Goal: Task Accomplishment & Management: Use online tool/utility

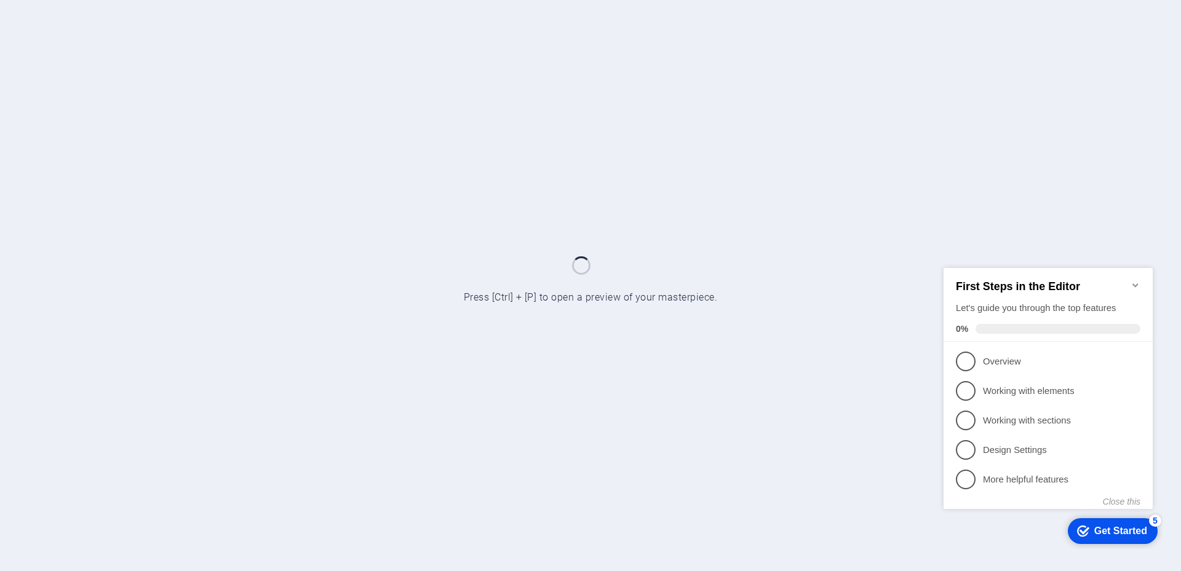
click at [1136, 283] on icon "Minimize checklist" at bounding box center [1135, 285] width 6 height 4
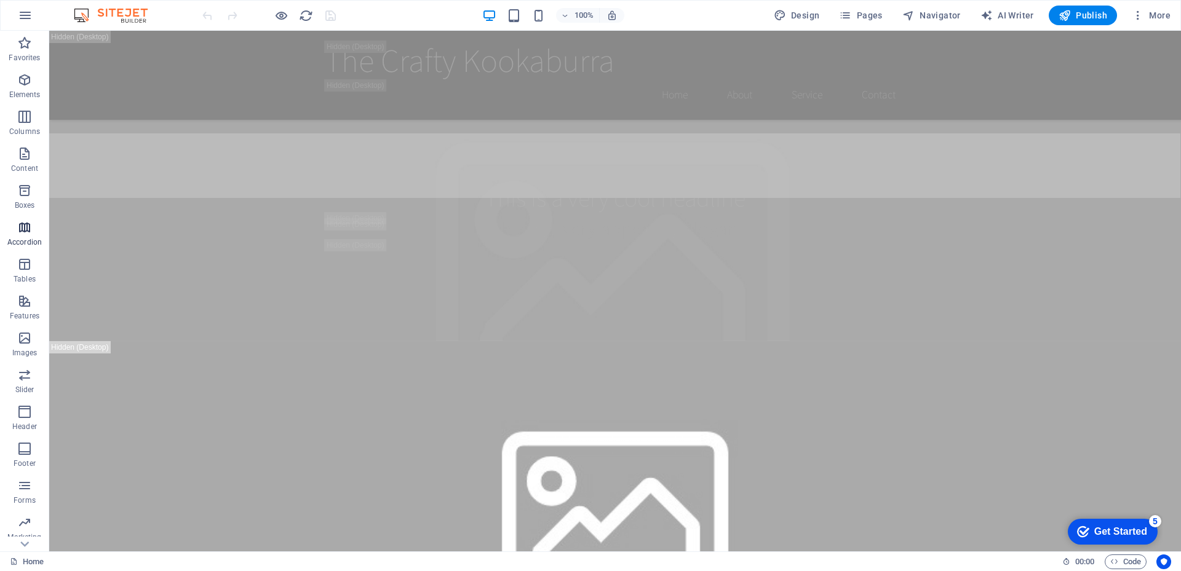
scroll to position [33, 0]
click at [24, 534] on icon "button" at bounding box center [24, 527] width 15 height 15
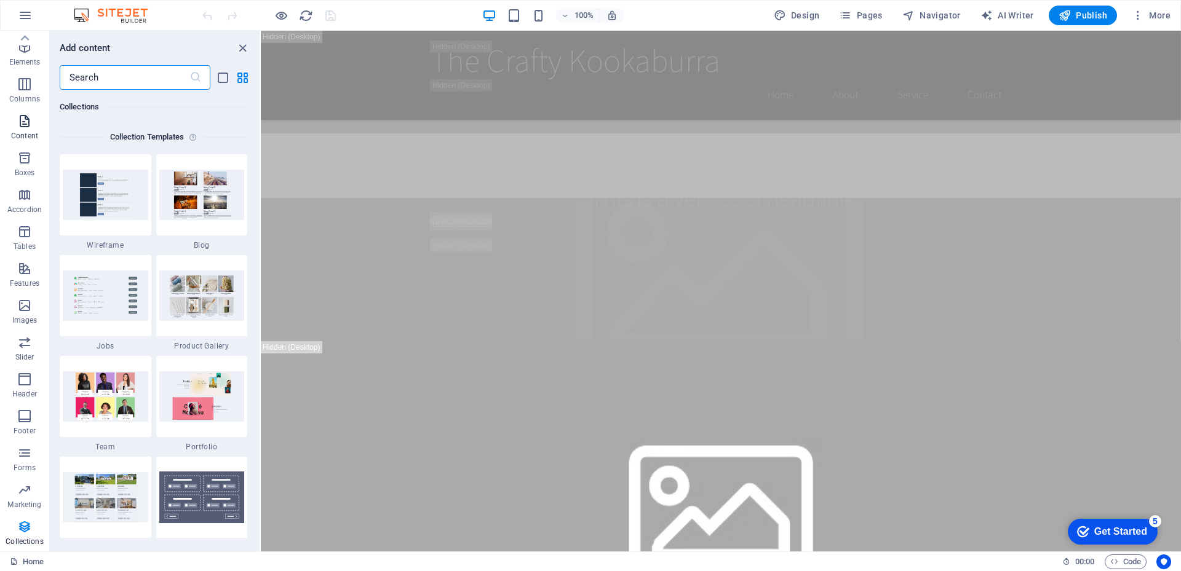
scroll to position [0, 0]
click at [25, 19] on icon "button" at bounding box center [25, 15] width 15 height 15
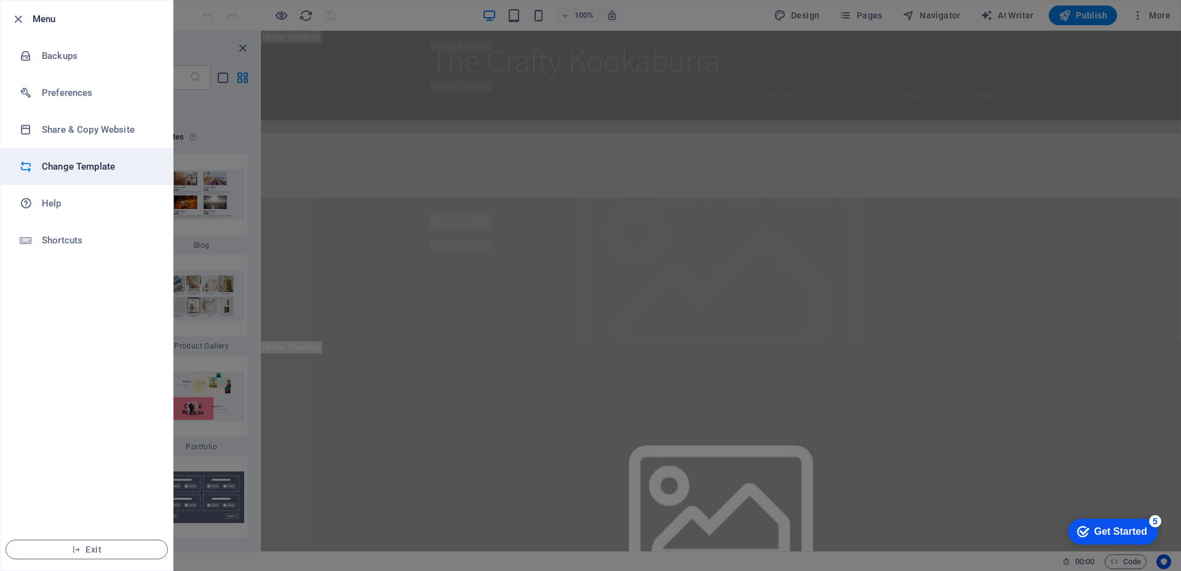
click at [70, 170] on h6 "Change Template" at bounding box center [99, 166] width 114 height 15
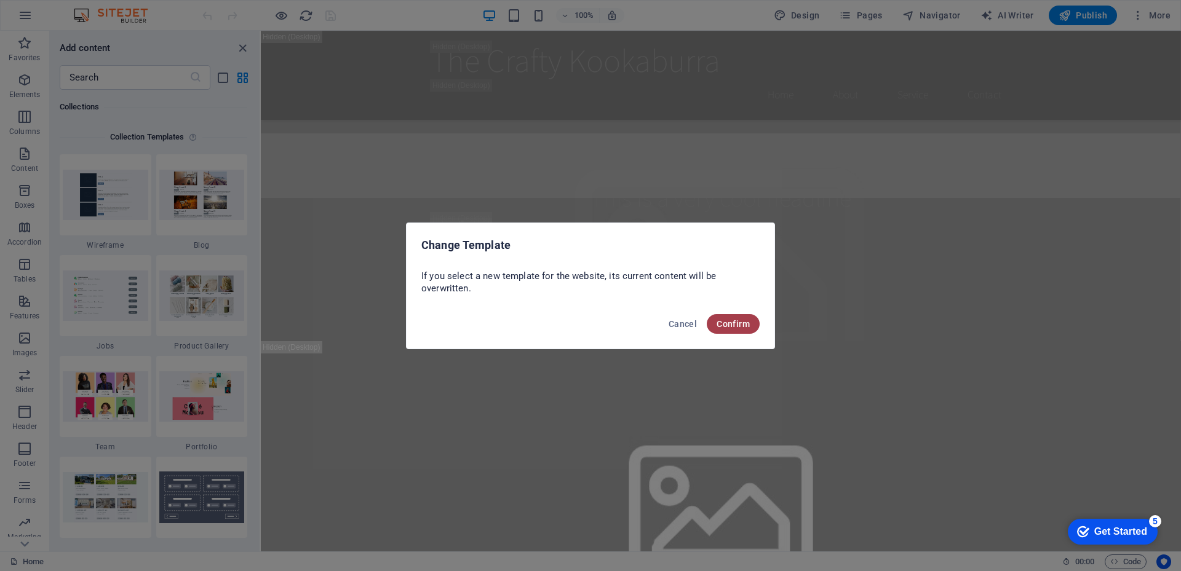
click at [731, 319] on span "Confirm" at bounding box center [733, 324] width 33 height 10
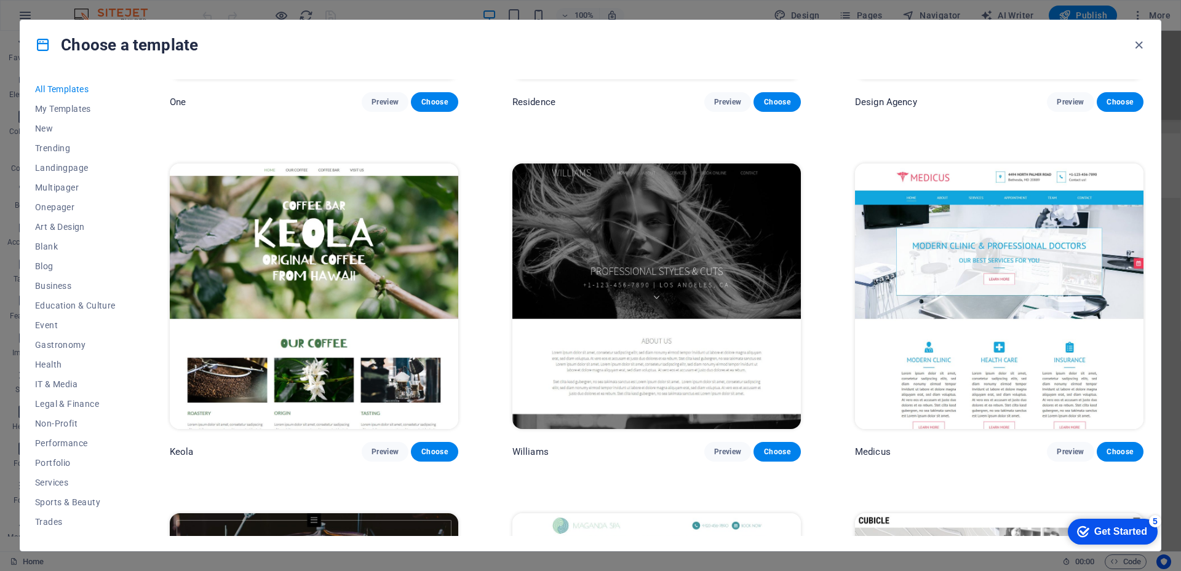
scroll to position [14624, 0]
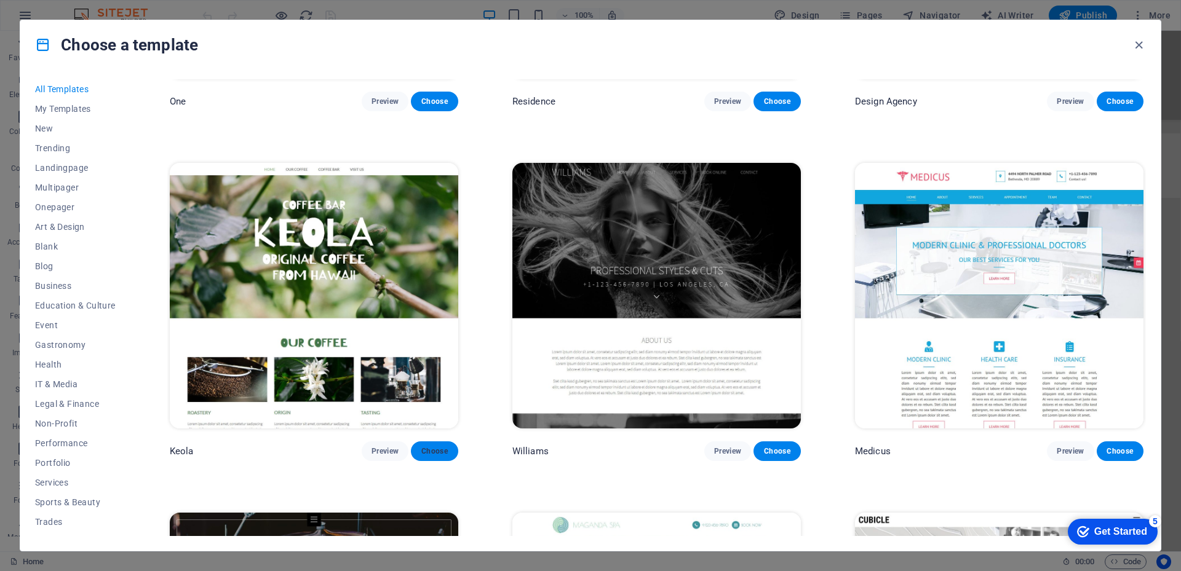
click at [427, 447] on span "Choose" at bounding box center [434, 452] width 27 height 10
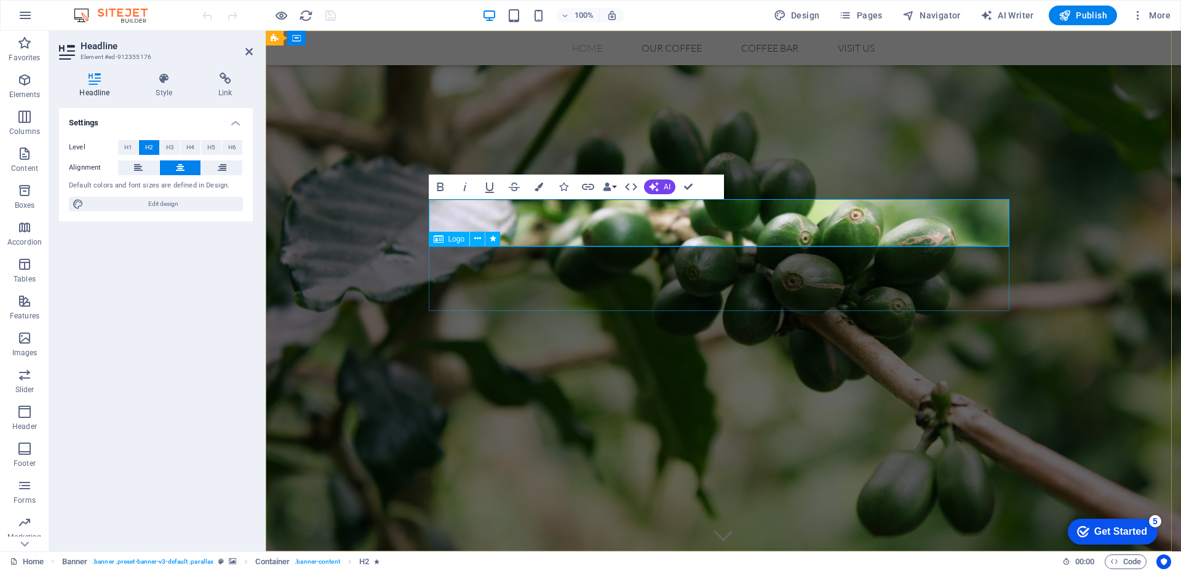
select select "px"
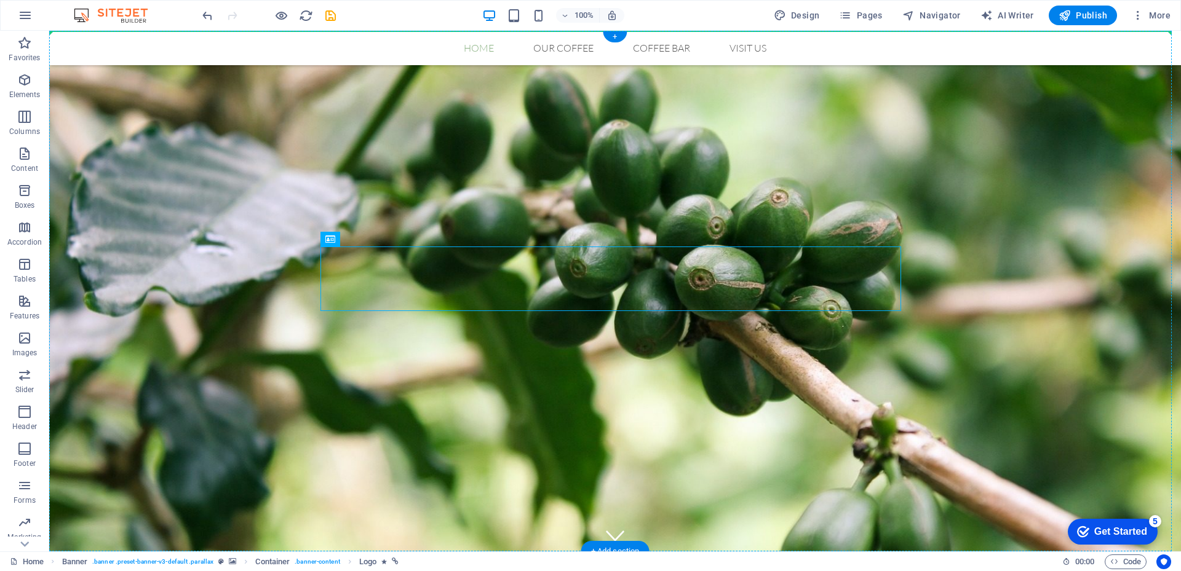
drag, startPoint x: 693, startPoint y: 275, endPoint x: 607, endPoint y: 170, distance: 135.5
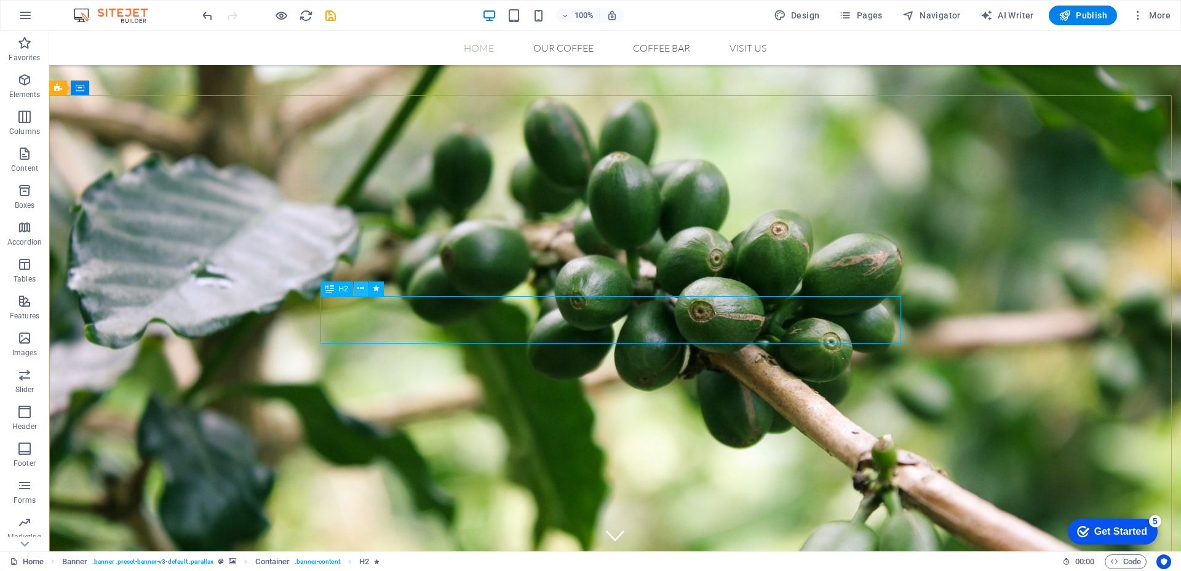
click at [363, 290] on icon at bounding box center [360, 288] width 7 height 13
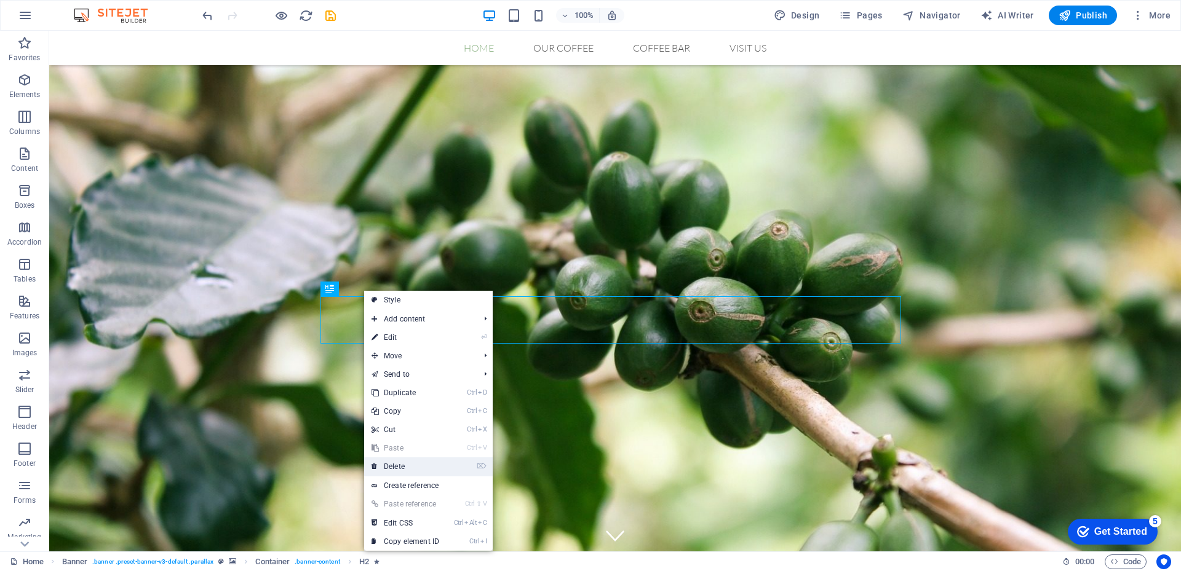
click at [408, 462] on link "⌦ Delete" at bounding box center [405, 467] width 82 height 18
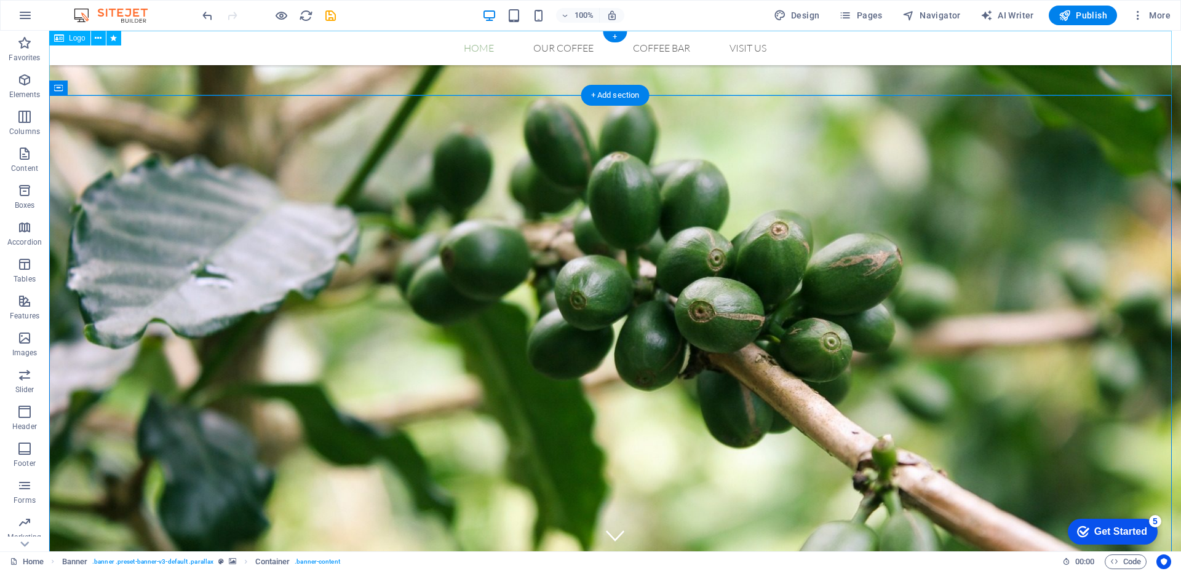
click at [166, 73] on div at bounding box center [615, 63] width 1132 height 65
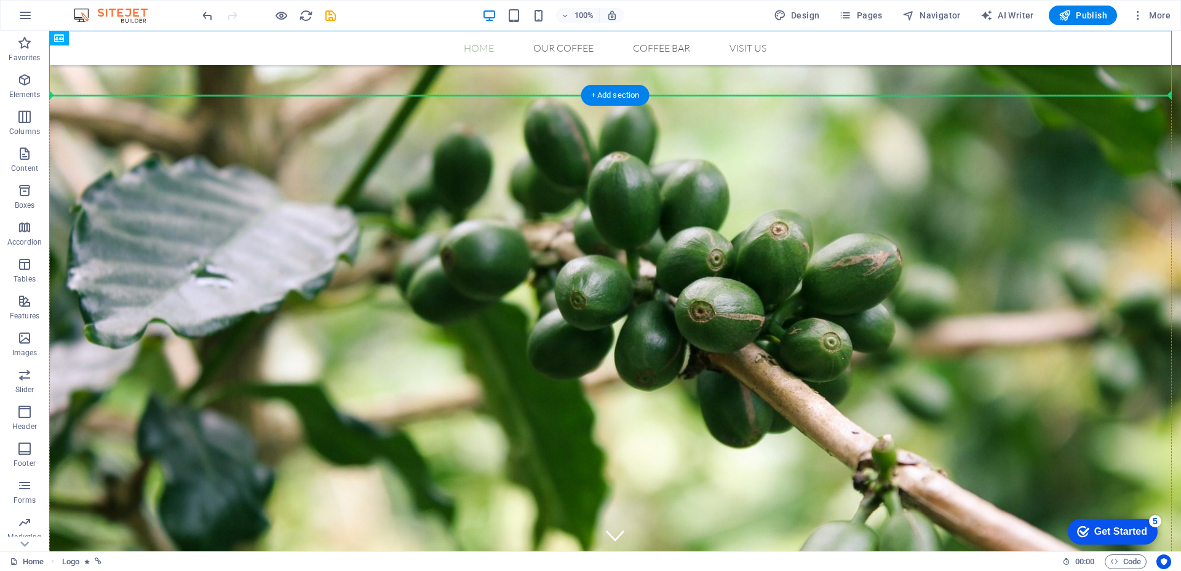
drag, startPoint x: 221, startPoint y: 79, endPoint x: 538, endPoint y: 294, distance: 382.1
drag, startPoint x: 120, startPoint y: 71, endPoint x: 437, endPoint y: 254, distance: 366.0
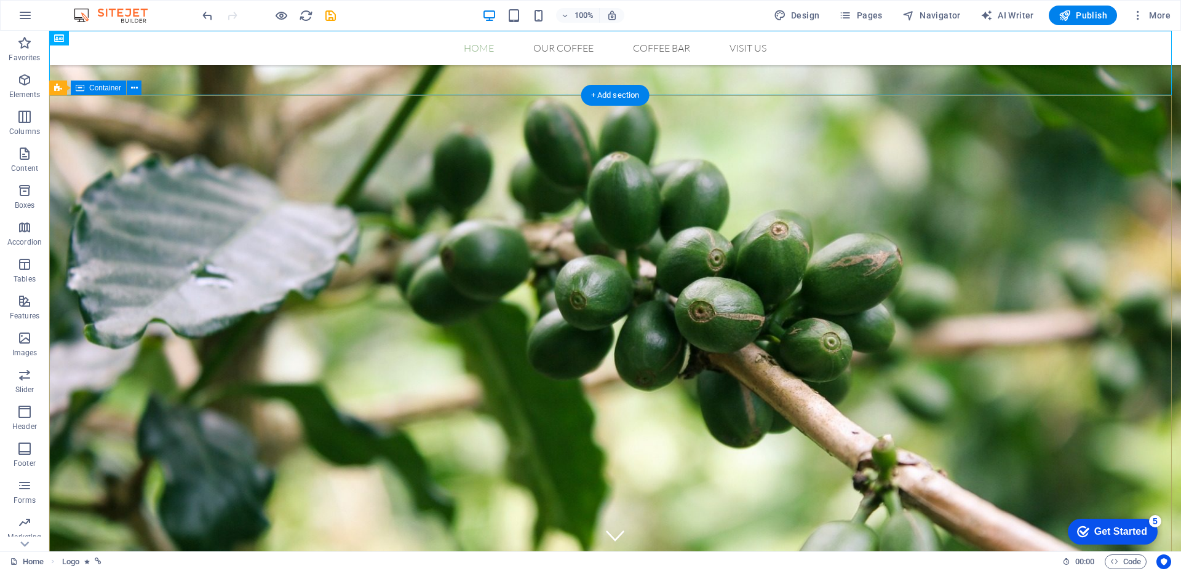
drag, startPoint x: 117, startPoint y: 70, endPoint x: 99, endPoint y: 125, distance: 57.6
drag, startPoint x: 114, startPoint y: 69, endPoint x: 259, endPoint y: 204, distance: 197.6
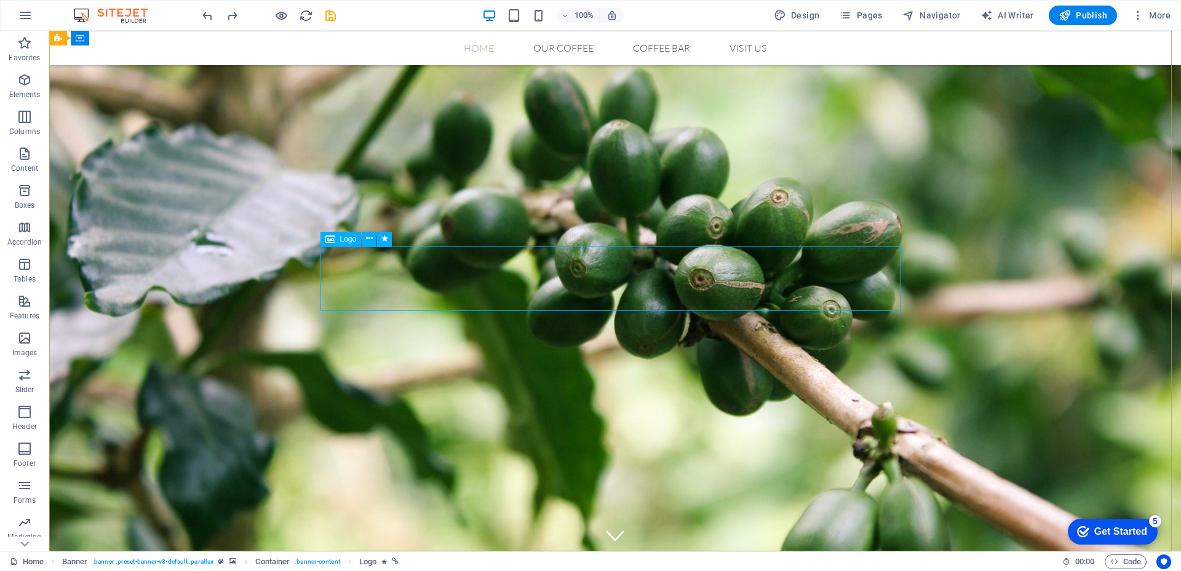
click at [339, 241] on div "Logo" at bounding box center [340, 239] width 41 height 15
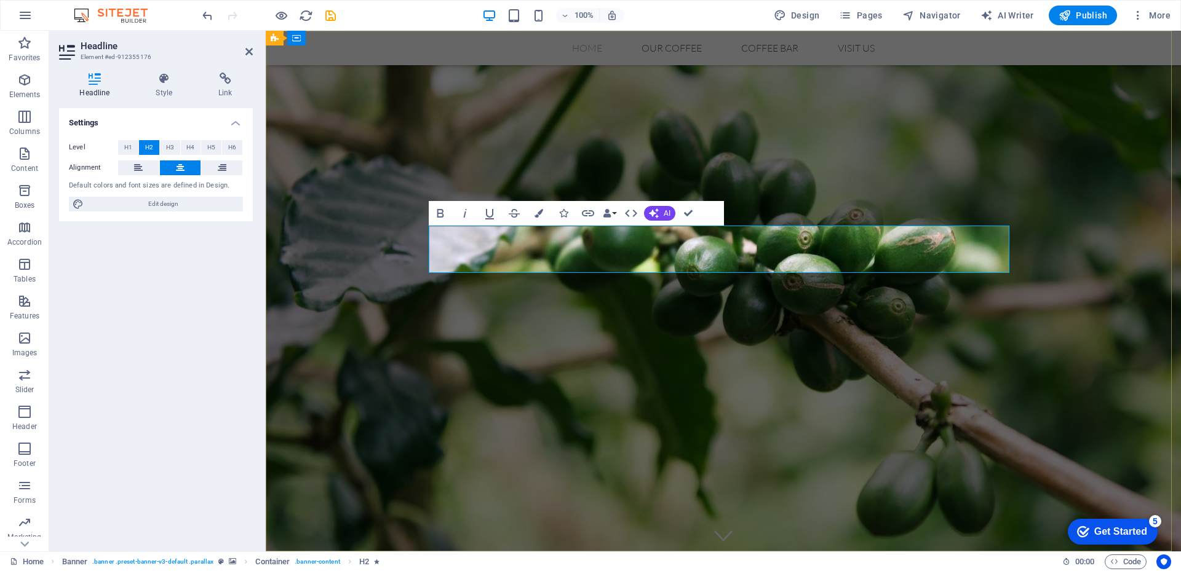
click at [188, 145] on span "H4" at bounding box center [190, 147] width 8 height 15
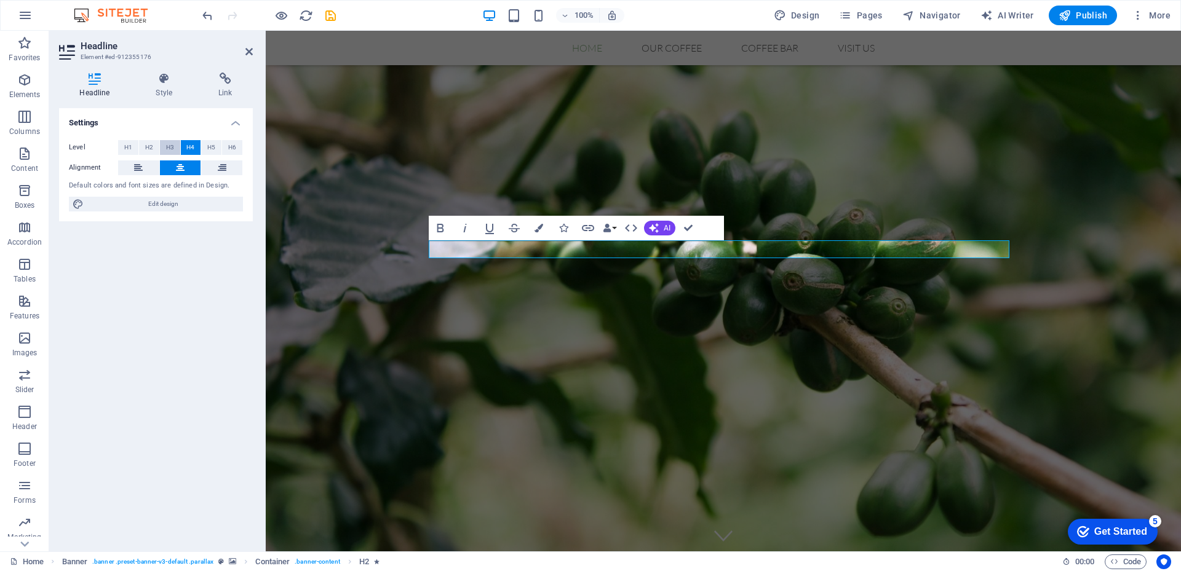
click at [169, 148] on span "H3" at bounding box center [170, 147] width 8 height 15
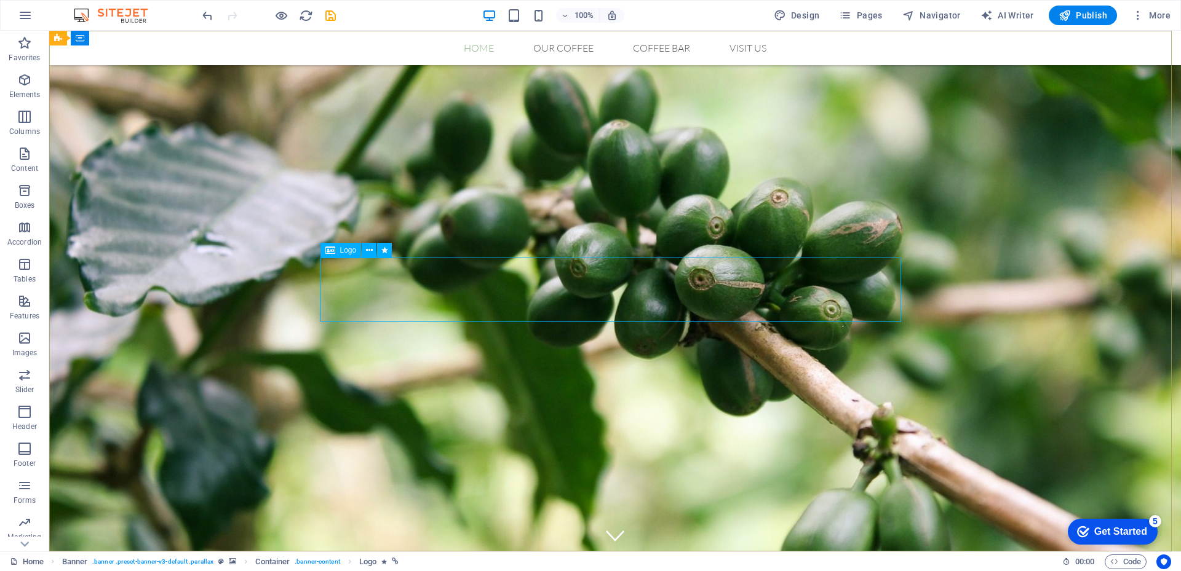
click at [338, 252] on div "Logo" at bounding box center [340, 250] width 41 height 15
click at [367, 252] on icon at bounding box center [369, 250] width 7 height 13
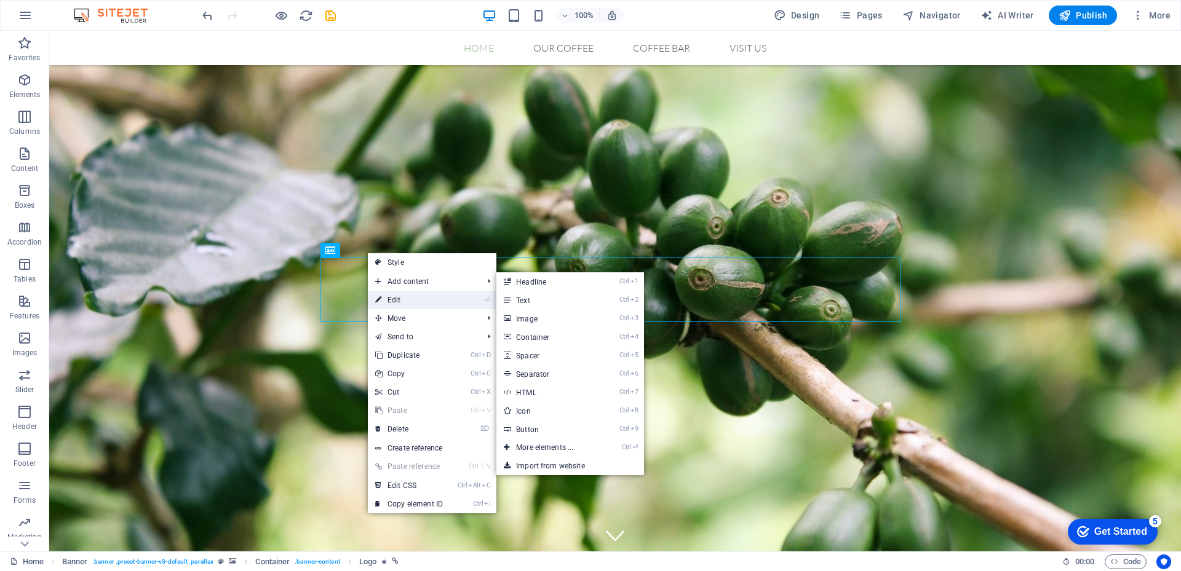
click at [404, 301] on link "⏎ Edit" at bounding box center [409, 300] width 82 height 18
select select "px"
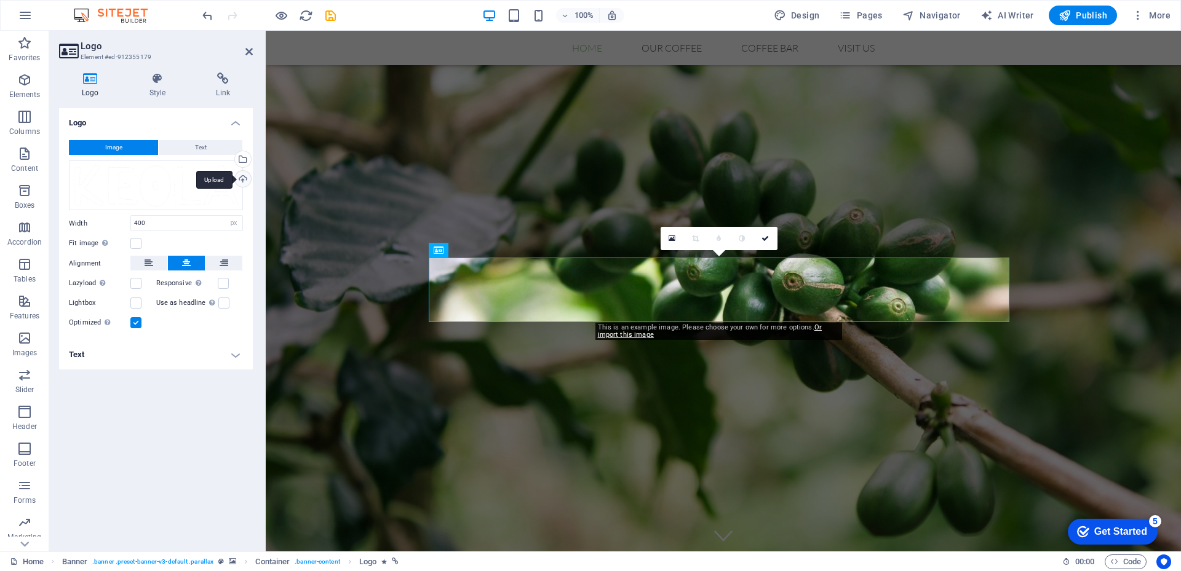
click at [242, 181] on div "Upload" at bounding box center [242, 180] width 18 height 18
click at [244, 160] on div "Select files from the file manager, stock photos, or upload file(s)" at bounding box center [242, 160] width 18 height 18
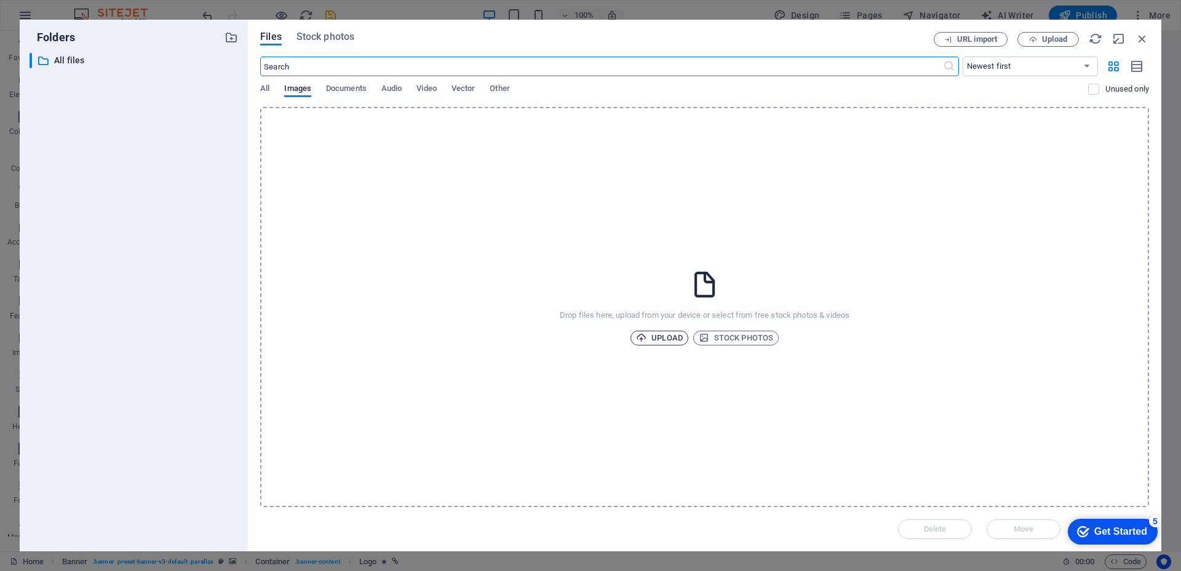
click at [651, 339] on span "Upload" at bounding box center [659, 338] width 47 height 15
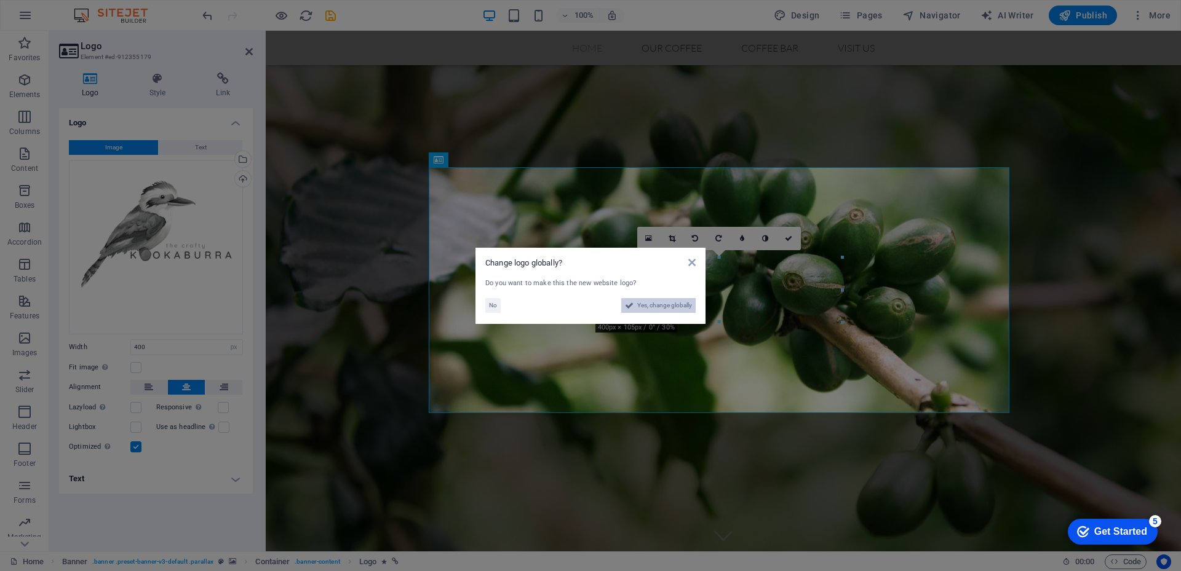
click at [651, 306] on span "Yes, change globally" at bounding box center [664, 305] width 55 height 15
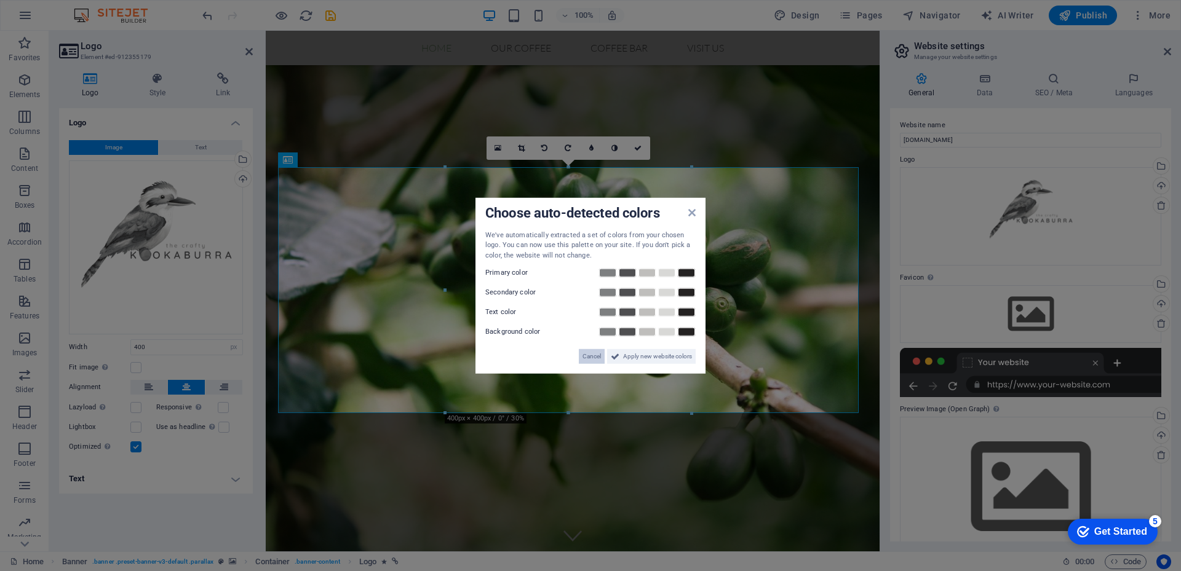
click at [595, 357] on span "Cancel" at bounding box center [591, 356] width 18 height 15
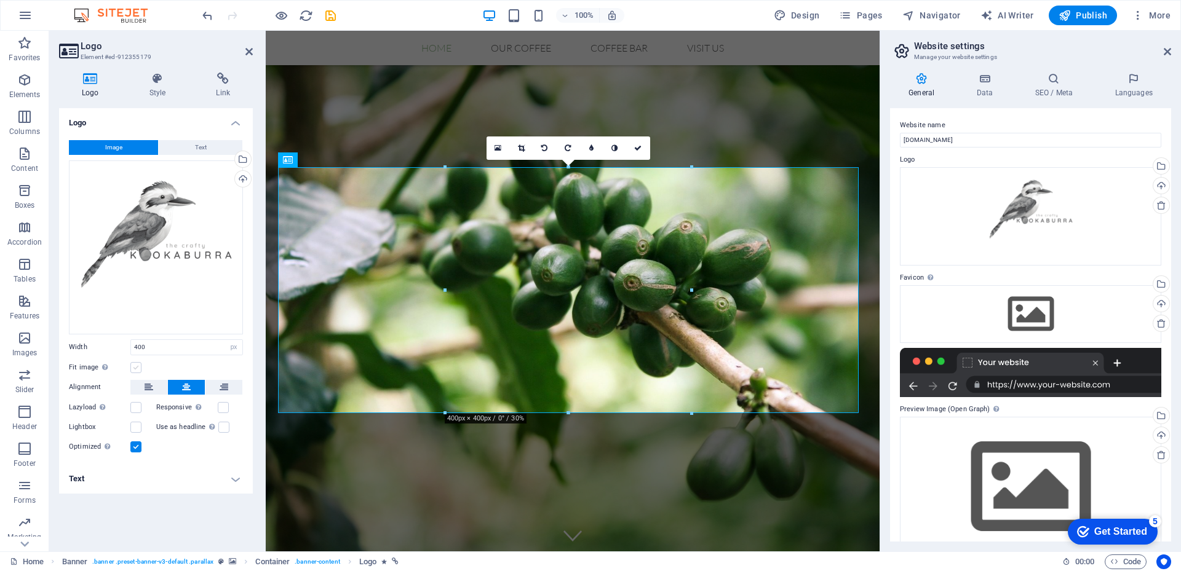
click at [136, 367] on label at bounding box center [135, 367] width 11 height 11
click at [0, 0] on input "Fit image Automatically fit image to a fixed width and height" at bounding box center [0, 0] width 0 height 0
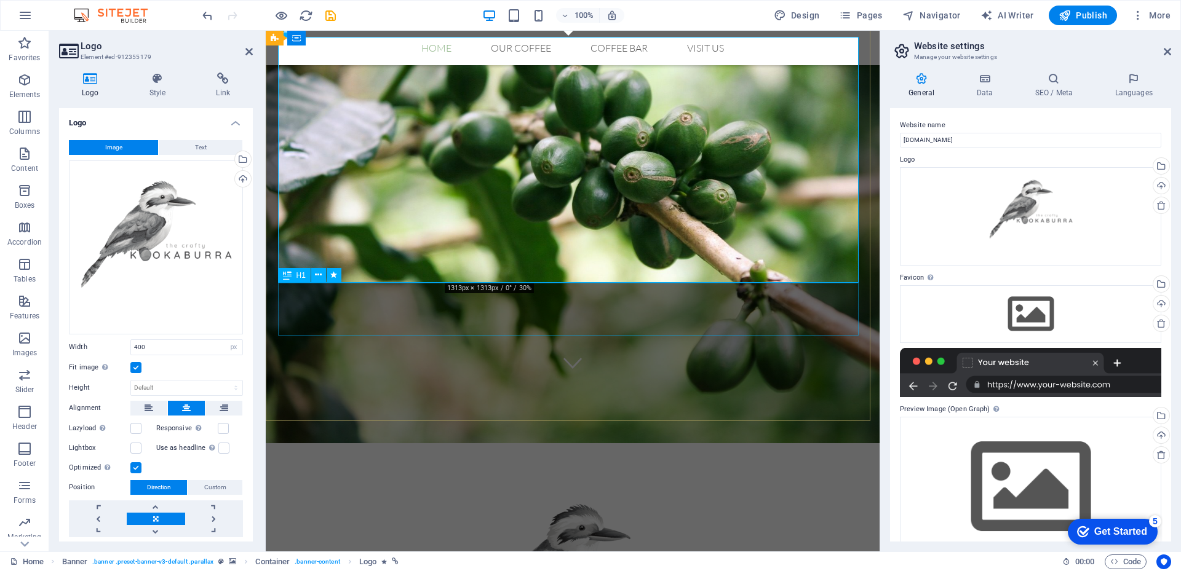
scroll to position [129, 0]
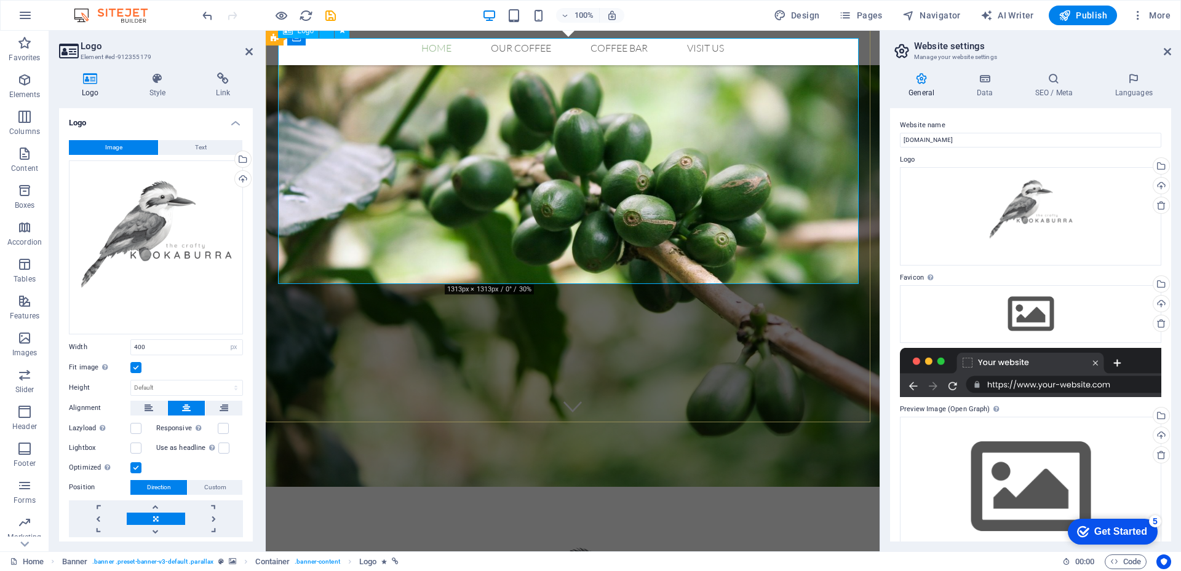
click at [1054, 324] on div "Drag files here, click to choose files or select files from Files or our free s…" at bounding box center [1030, 314] width 261 height 58
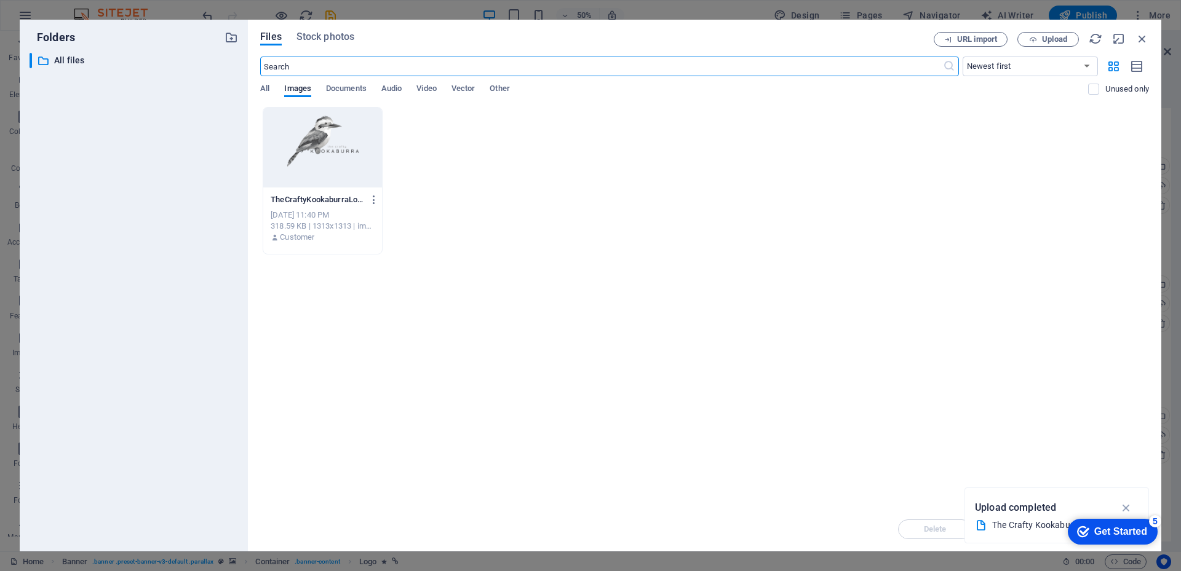
click at [1077, 213] on div "TheCraftyKookaburraLogo-lI0OVR4LnPf_F1XlblXn_A.png TheCraftyKookaburraLogo-lI0O…" at bounding box center [704, 181] width 889 height 148
click at [1131, 508] on icon "button" at bounding box center [1126, 508] width 14 height 14
click at [1028, 44] on button "Upload" at bounding box center [1048, 39] width 62 height 15
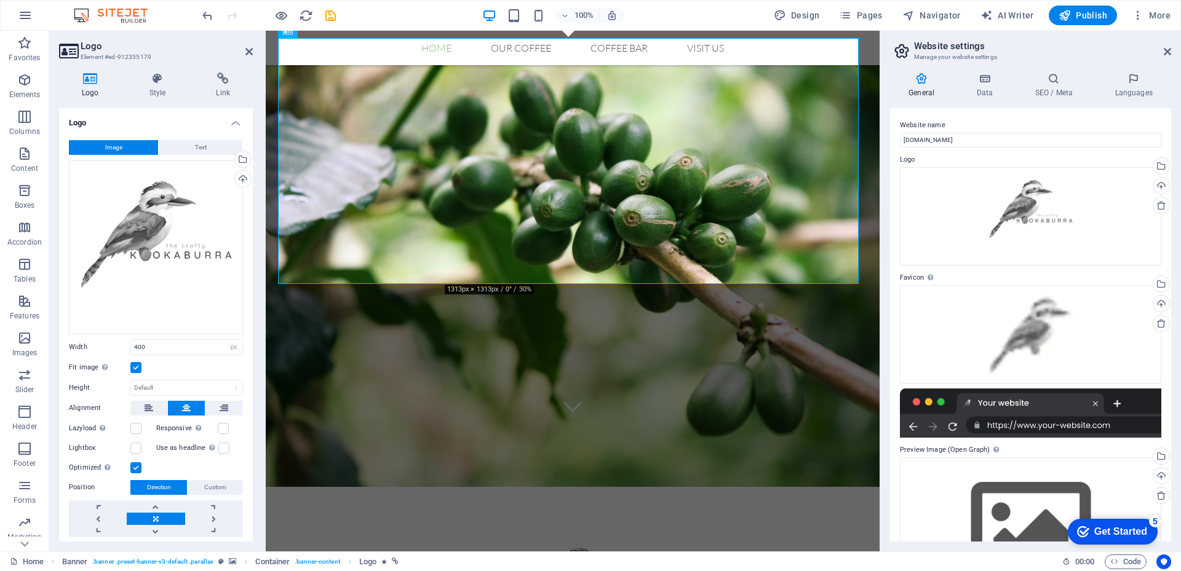
scroll to position [66, 0]
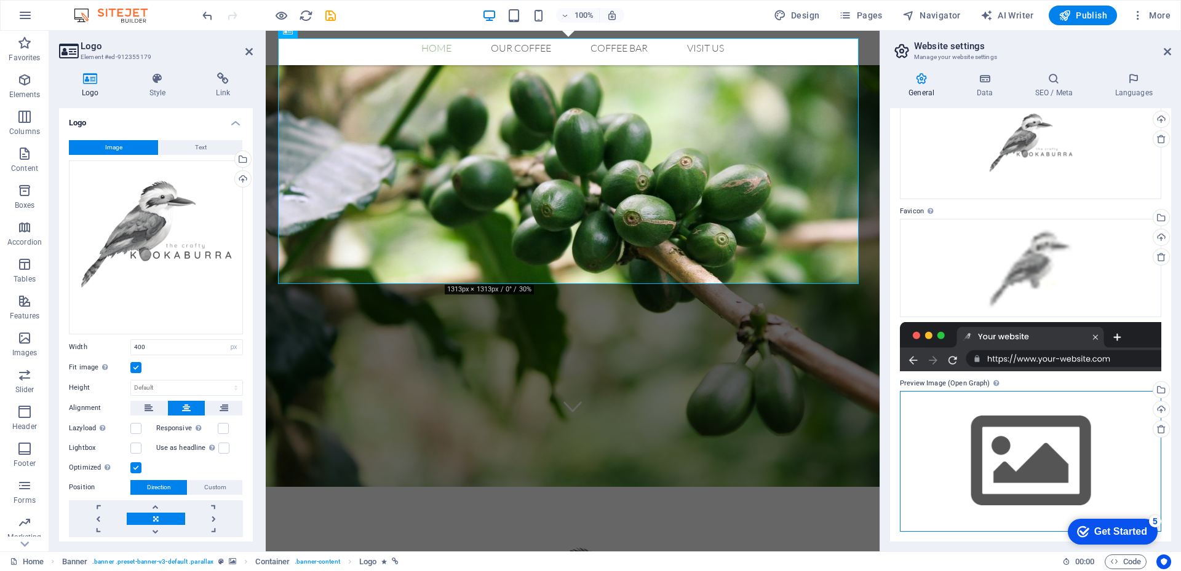
click at [1047, 442] on div "Drag files here, click to choose files or select files from Files or our free s…" at bounding box center [1030, 461] width 261 height 141
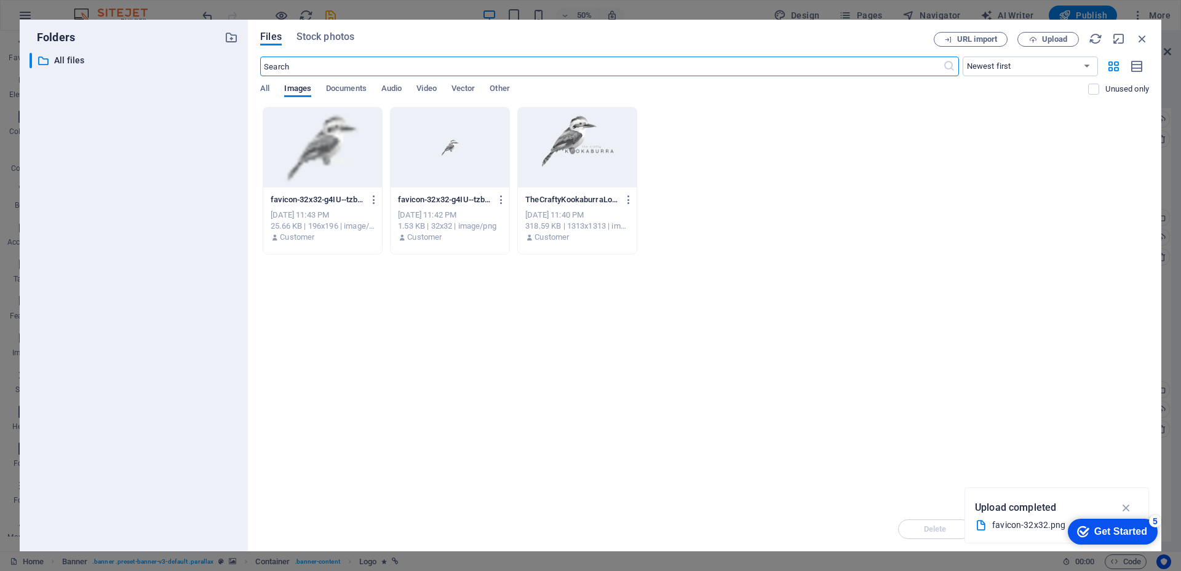
click at [558, 156] on div at bounding box center [577, 148] width 119 height 80
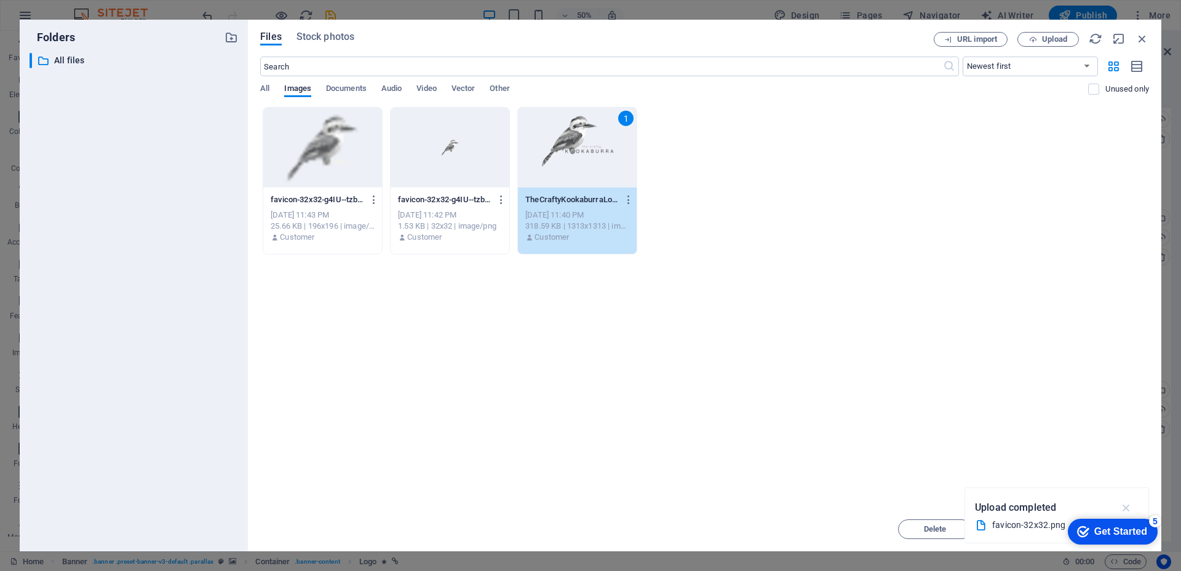
click at [1127, 504] on icon "button" at bounding box center [1126, 508] width 14 height 14
click at [587, 143] on div "1" at bounding box center [577, 148] width 119 height 80
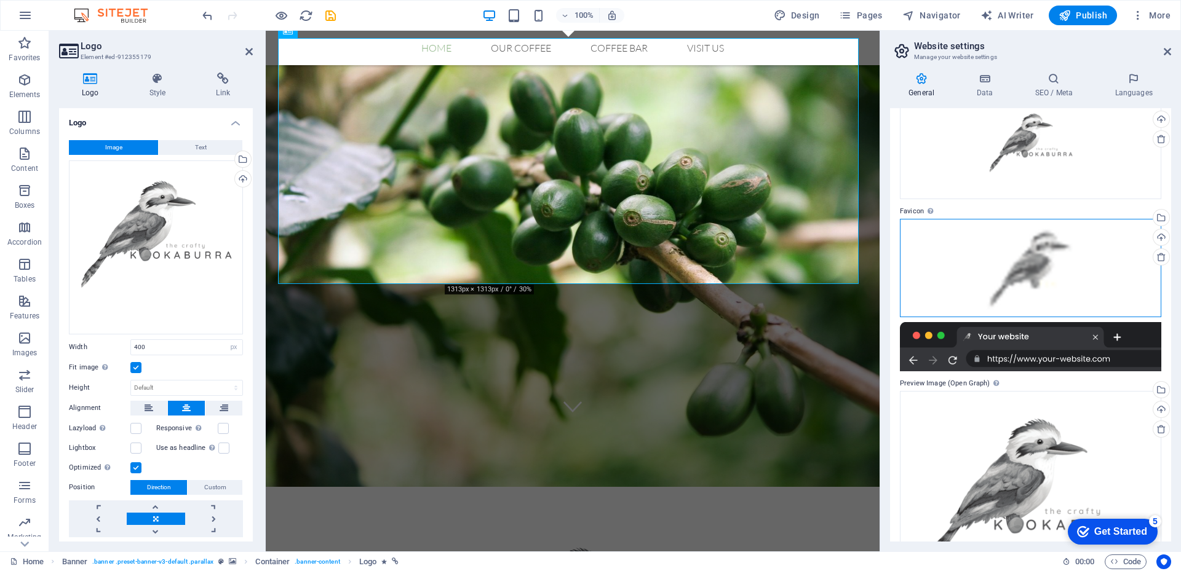
click at [1053, 279] on div "Drag files here, click to choose files or select files from Files or our free s…" at bounding box center [1030, 268] width 261 height 98
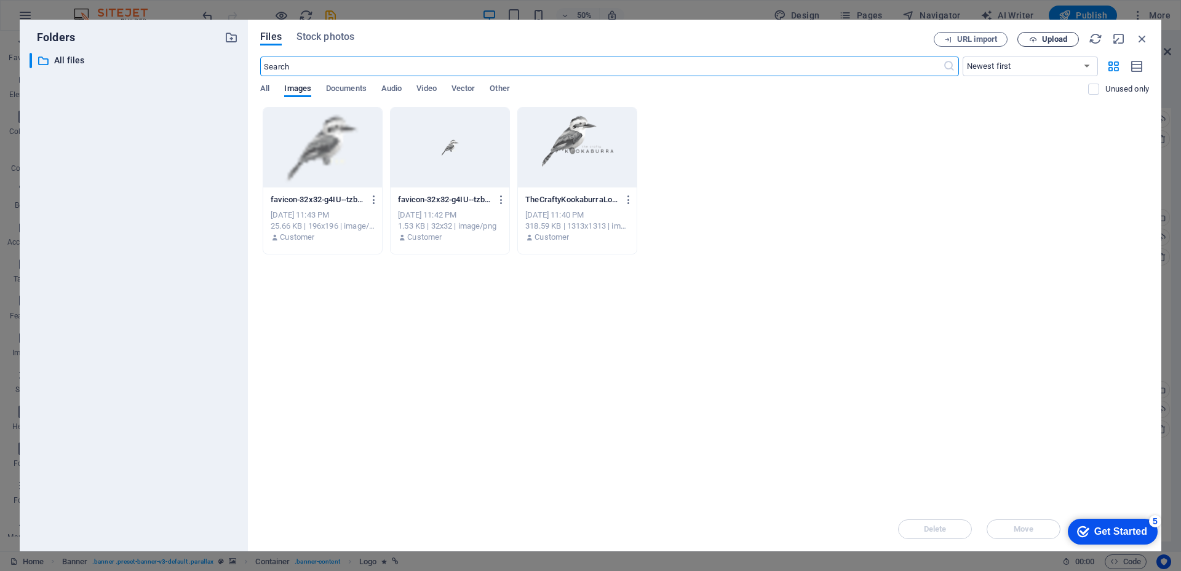
click at [1062, 33] on button "Upload" at bounding box center [1048, 39] width 62 height 15
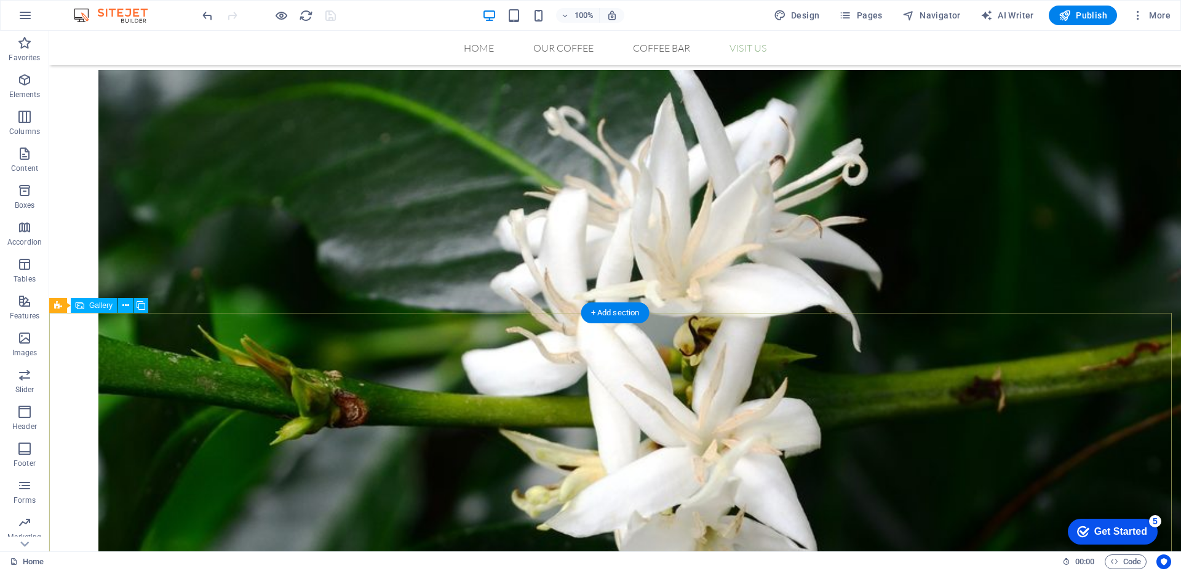
scroll to position [1672, 0]
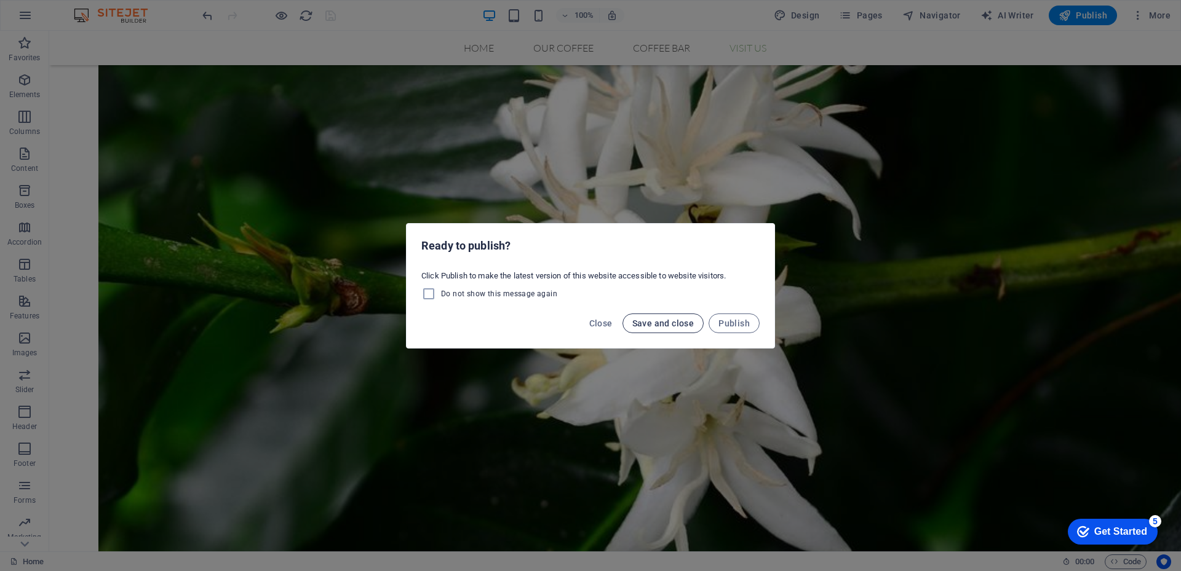
click at [667, 322] on span "Save and close" at bounding box center [663, 324] width 62 height 10
